Goal: Task Accomplishment & Management: Manage account settings

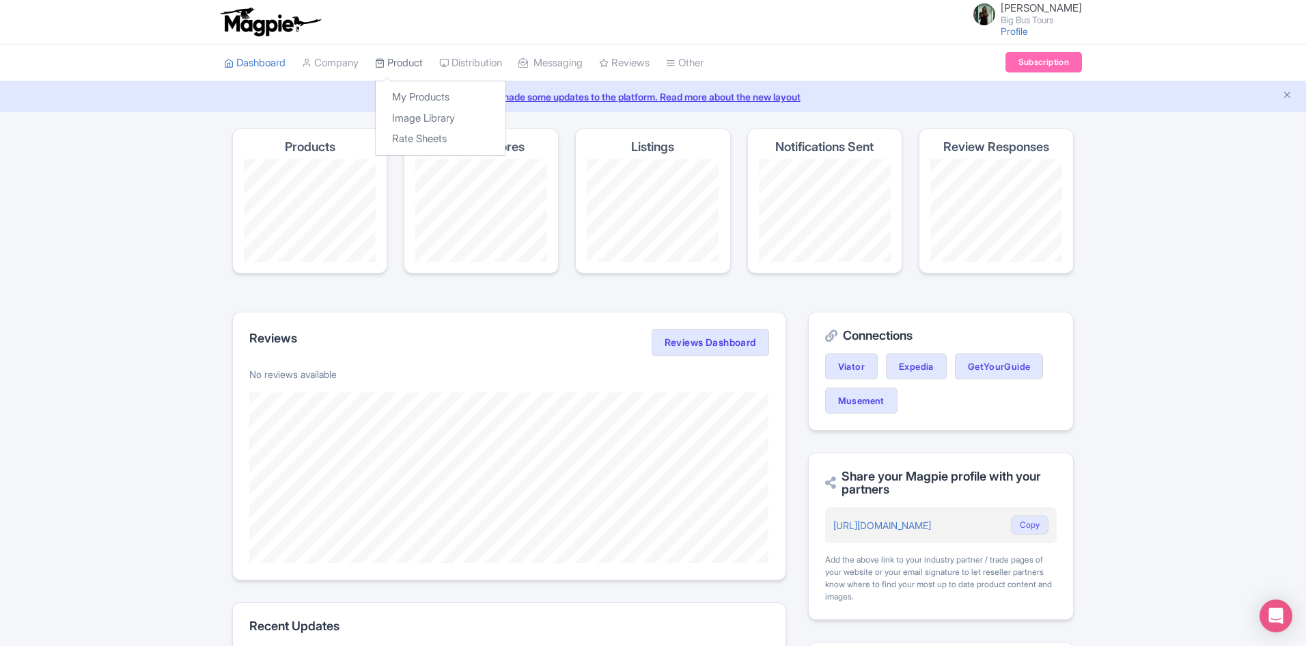
click at [399, 65] on link "Product" at bounding box center [399, 63] width 48 height 38
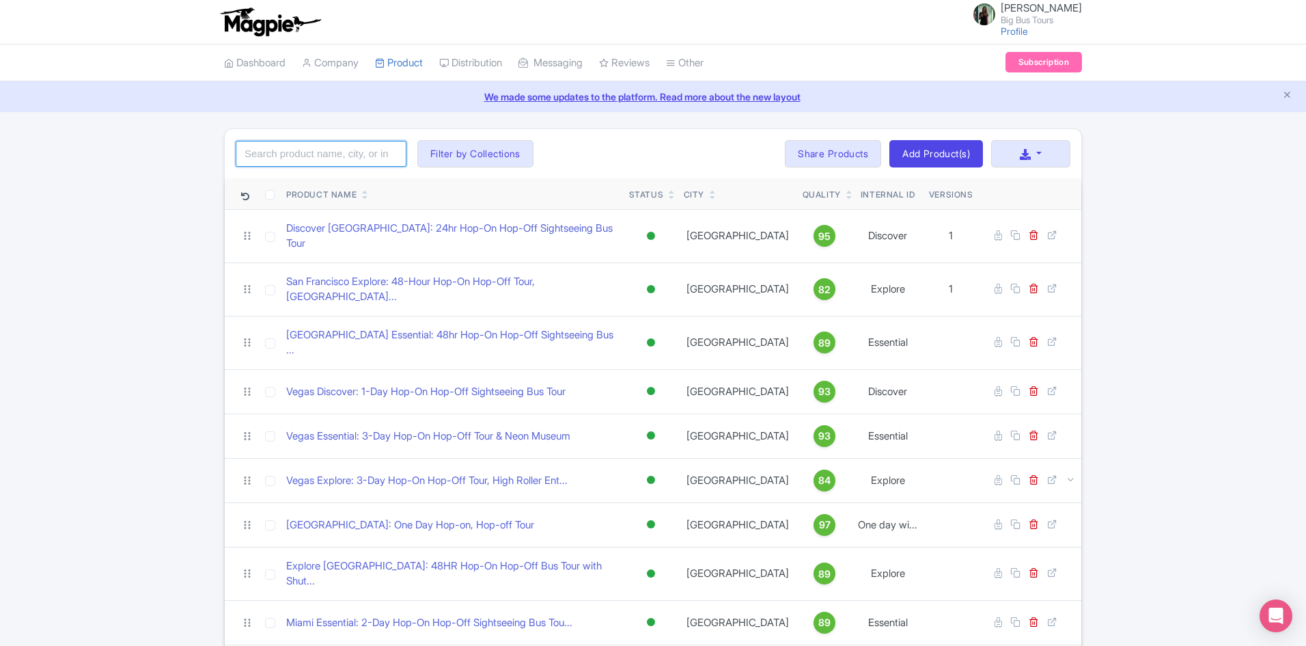
click at [354, 156] on input "search" at bounding box center [321, 154] width 171 height 26
type input "[GEOGRAPHIC_DATA]"
click button "Search" at bounding box center [0, 0] width 0 height 0
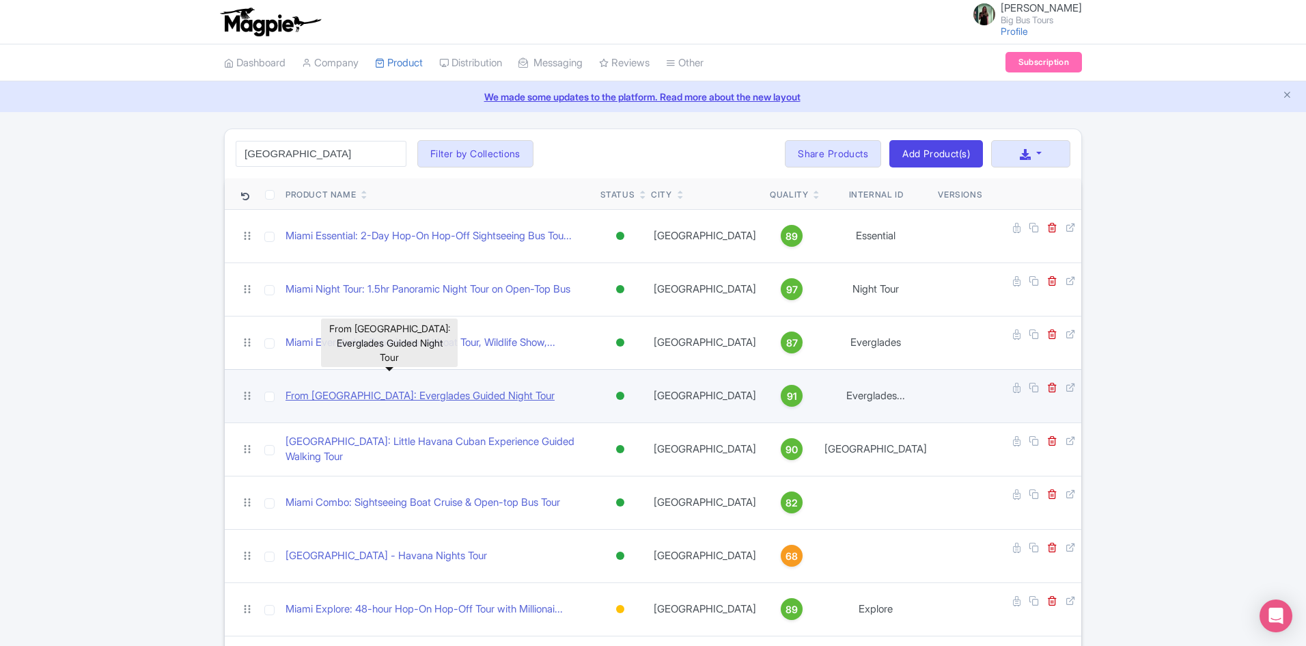
click at [425, 388] on link "From [GEOGRAPHIC_DATA]: Everglades Guided Night Tour" at bounding box center [420, 396] width 269 height 16
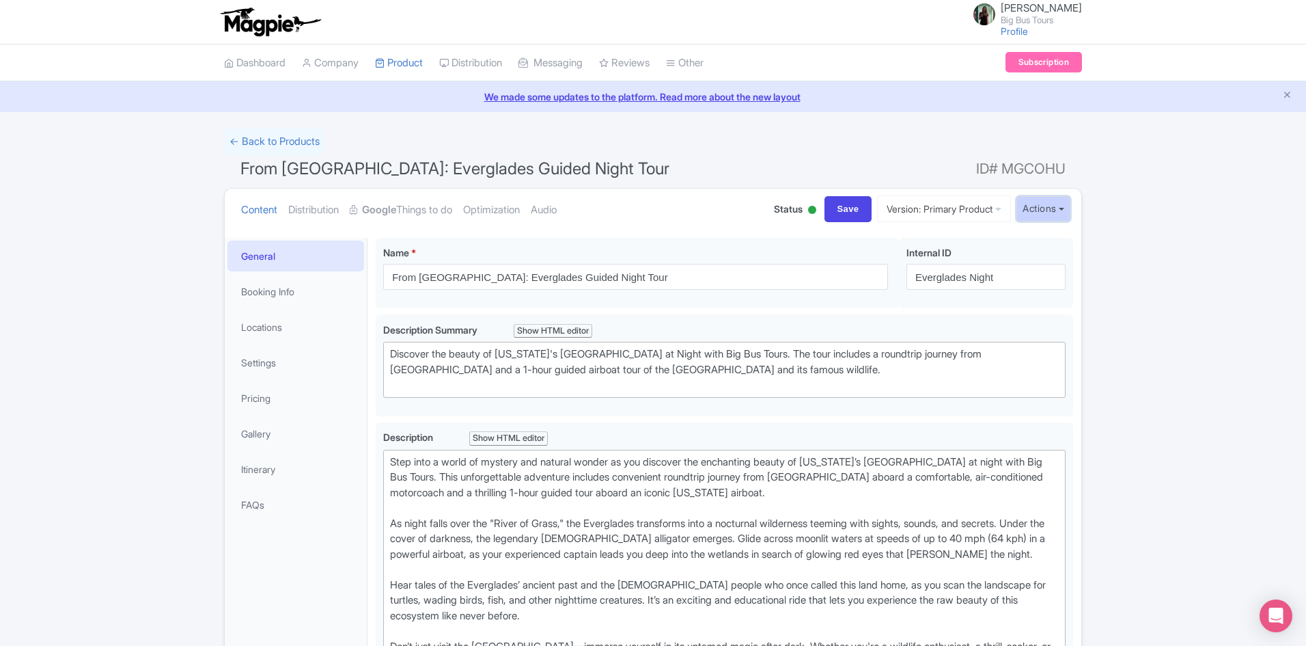
click at [1067, 212] on button "Actions" at bounding box center [1044, 208] width 54 height 25
click at [869, 271] on link "Industry Partner View" at bounding box center [890, 268] width 131 height 21
click at [305, 138] on link "← Back to Products" at bounding box center [274, 141] width 101 height 27
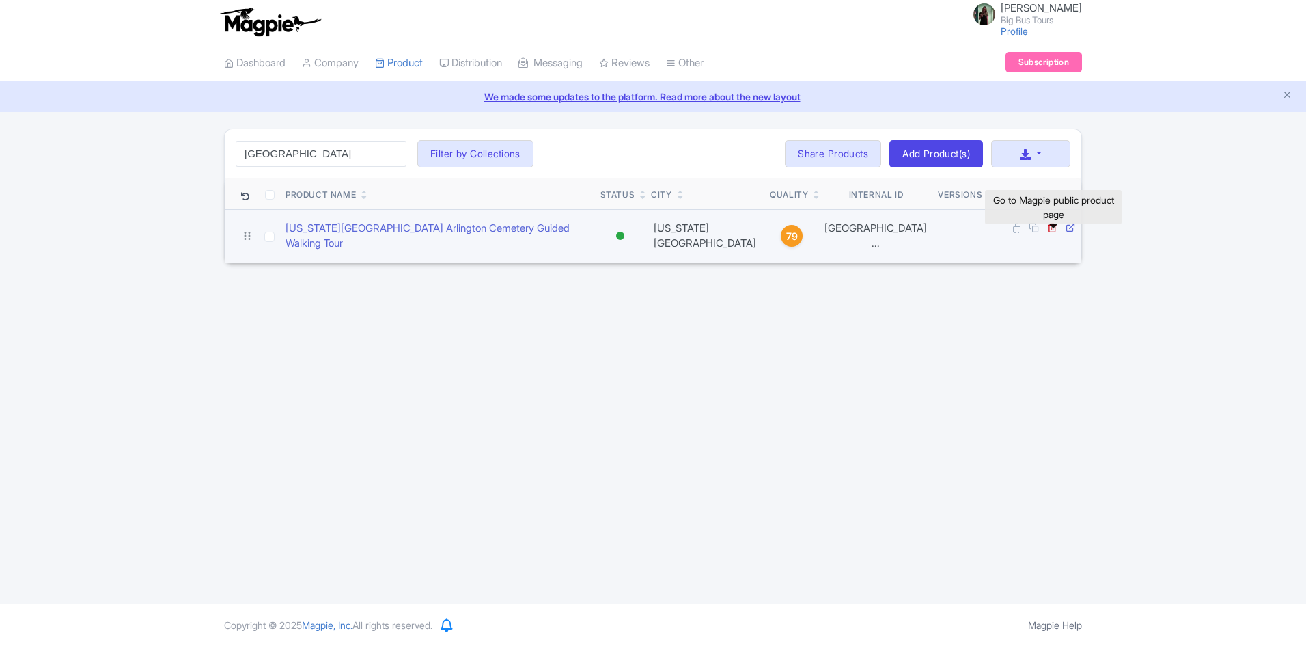
drag, startPoint x: 0, startPoint y: 0, endPoint x: 1052, endPoint y: 235, distance: 1077.5
click at [1066, 232] on icon at bounding box center [1071, 227] width 10 height 10
